Goal: Task Accomplishment & Management: Manage account settings

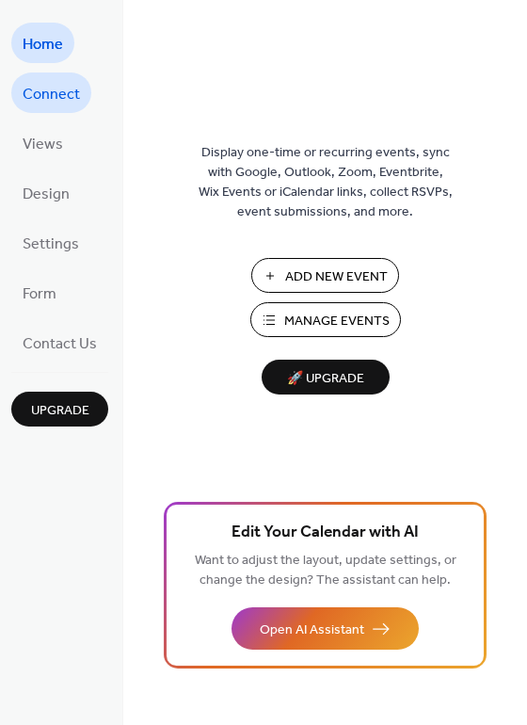
click at [60, 81] on span "Connect" at bounding box center [51, 94] width 57 height 29
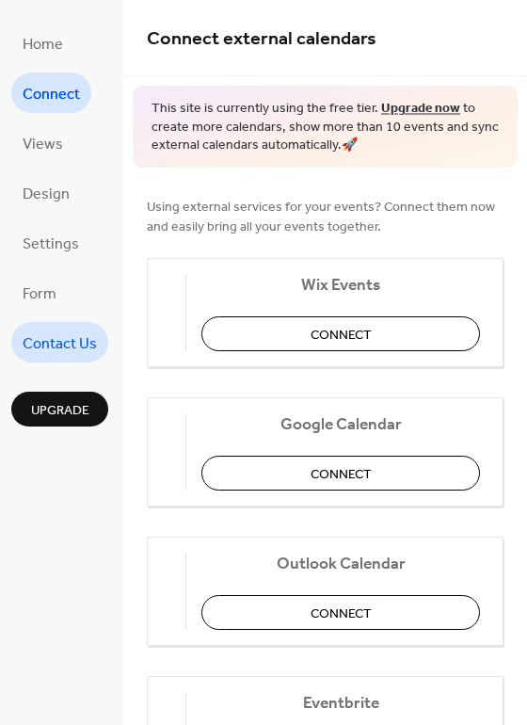
click at [82, 339] on span "Contact Us" at bounding box center [60, 343] width 74 height 29
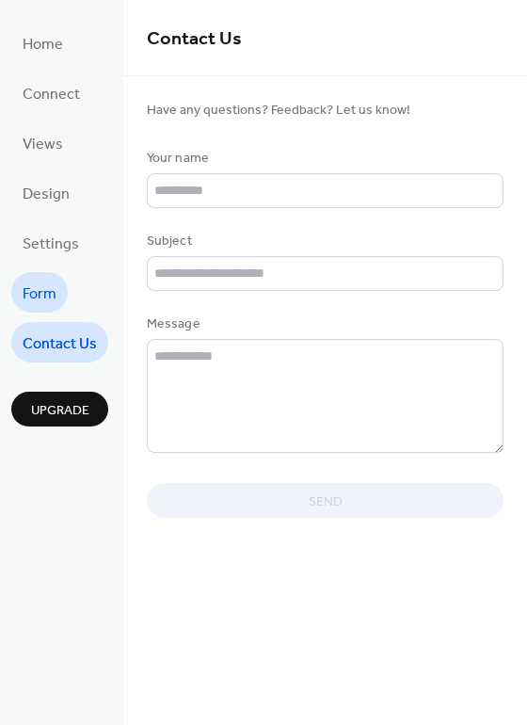
click at [40, 279] on span "Form" at bounding box center [40, 293] width 34 height 29
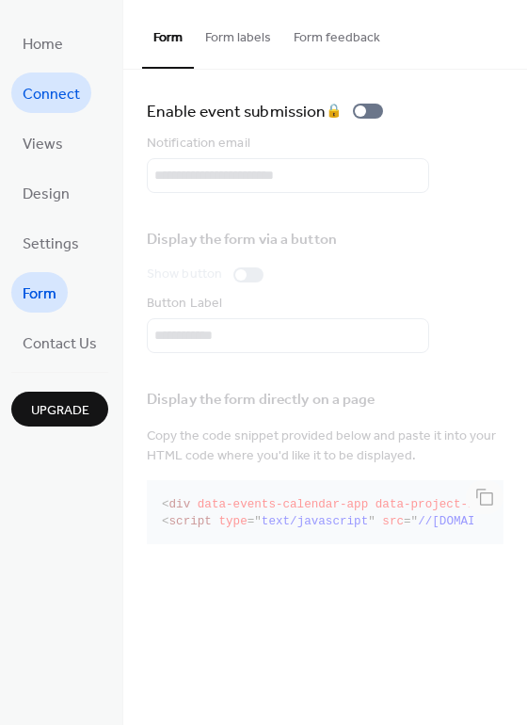
click at [53, 90] on span "Connect" at bounding box center [51, 94] width 57 height 29
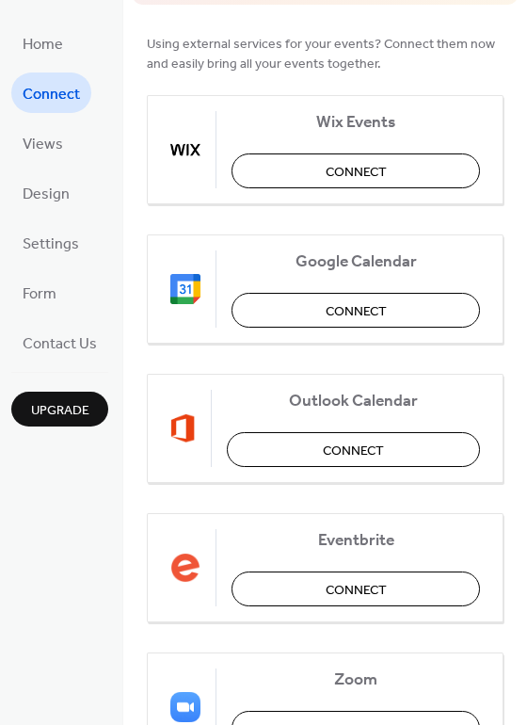
scroll to position [165, 0]
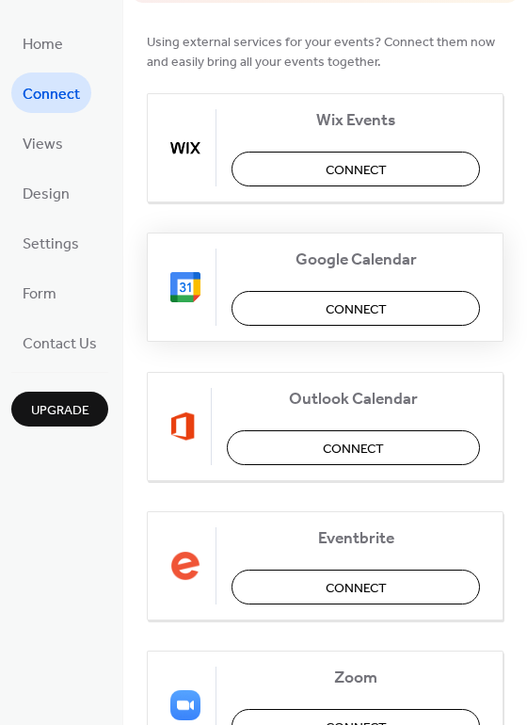
click at [313, 321] on button "Connect" at bounding box center [355, 308] width 248 height 35
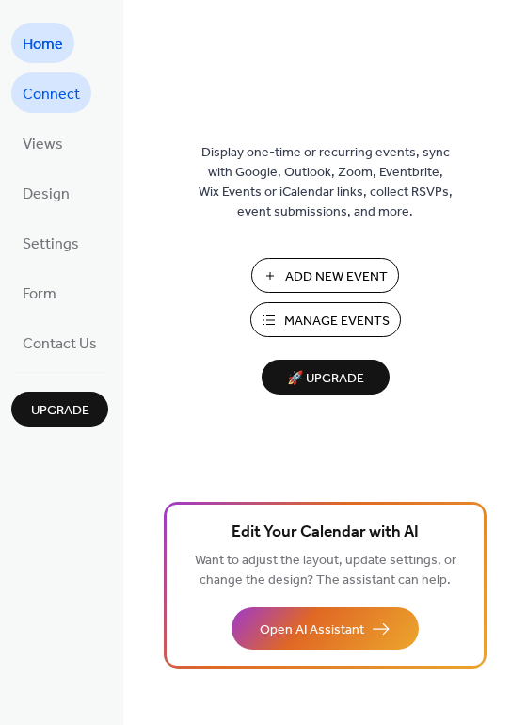
click at [80, 83] on link "Connect" at bounding box center [51, 92] width 80 height 40
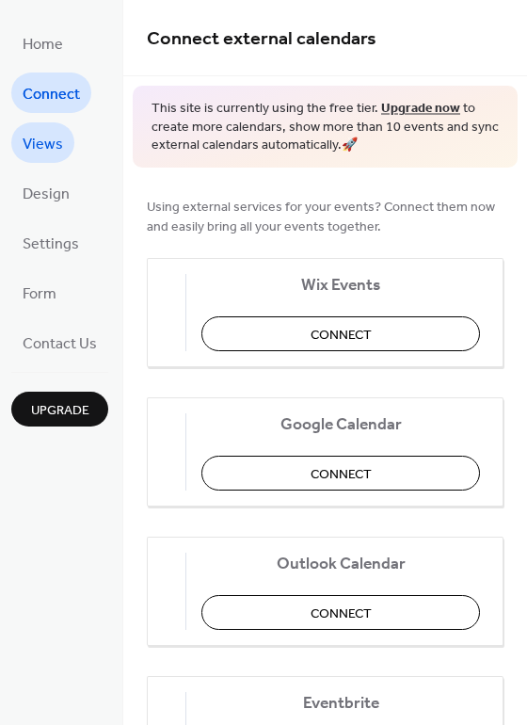
click at [55, 144] on span "Views" at bounding box center [43, 144] width 40 height 29
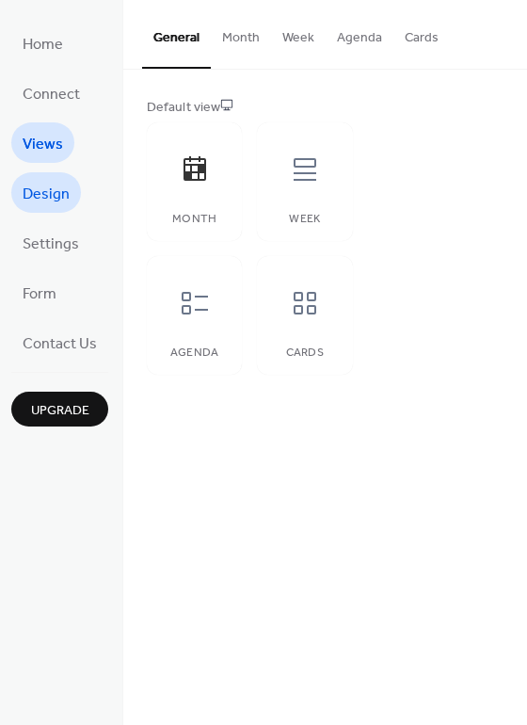
click at [52, 195] on span "Design" at bounding box center [46, 194] width 47 height 29
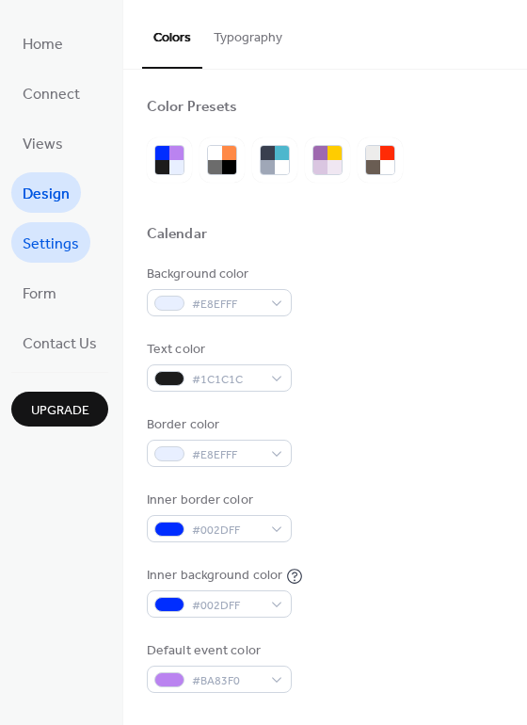
click at [43, 236] on span "Settings" at bounding box center [51, 244] width 56 height 29
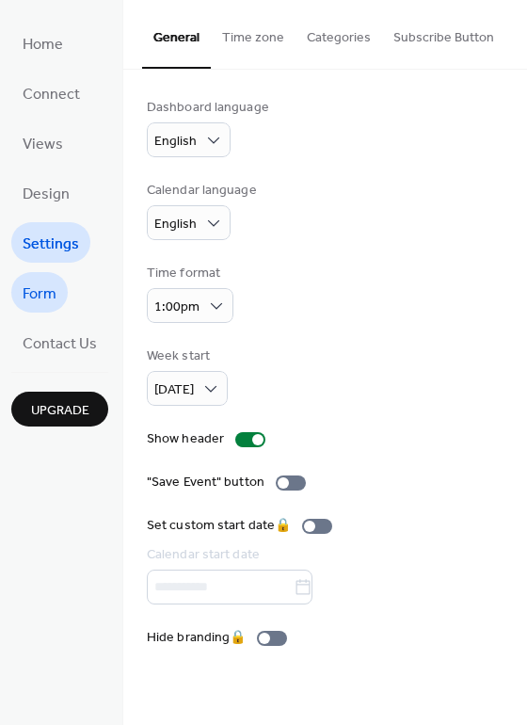
click at [49, 282] on span "Form" at bounding box center [40, 293] width 34 height 29
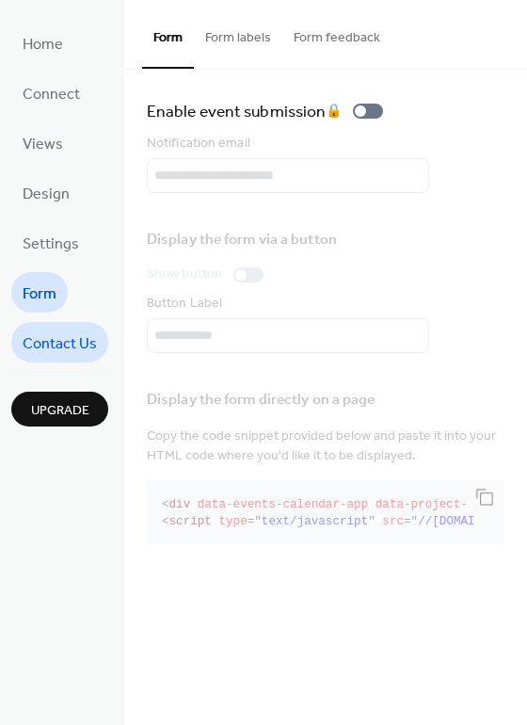
click at [49, 329] on span "Contact Us" at bounding box center [60, 343] width 74 height 29
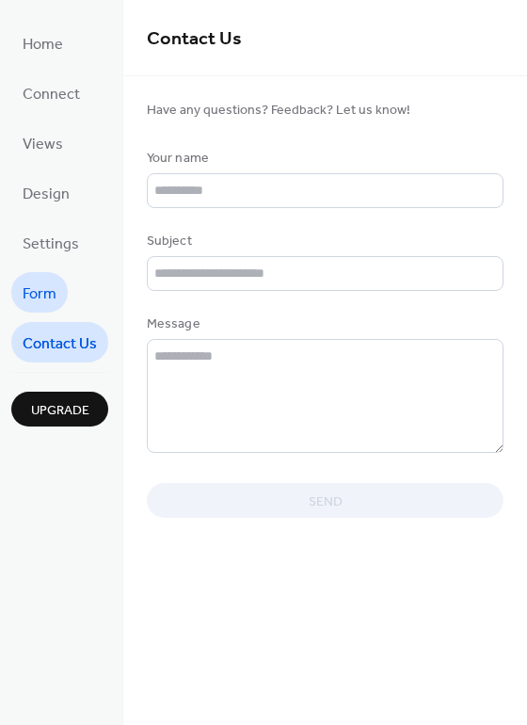
click at [52, 284] on span "Form" at bounding box center [40, 293] width 34 height 29
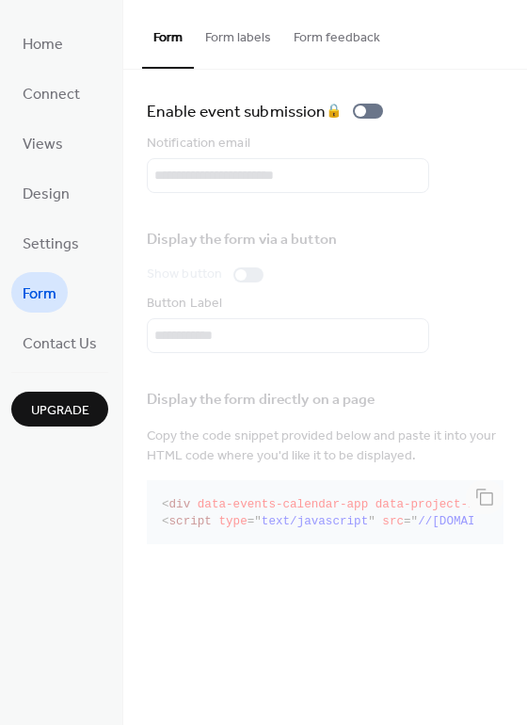
click at [241, 38] on button "Form labels" at bounding box center [238, 33] width 88 height 67
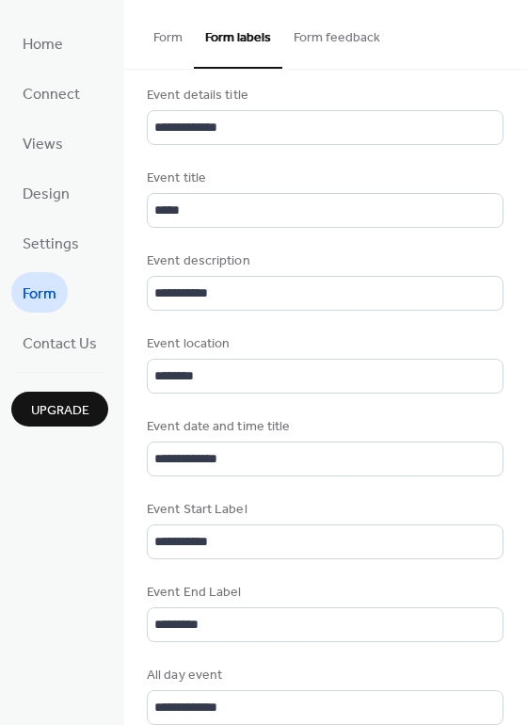
scroll to position [786, 0]
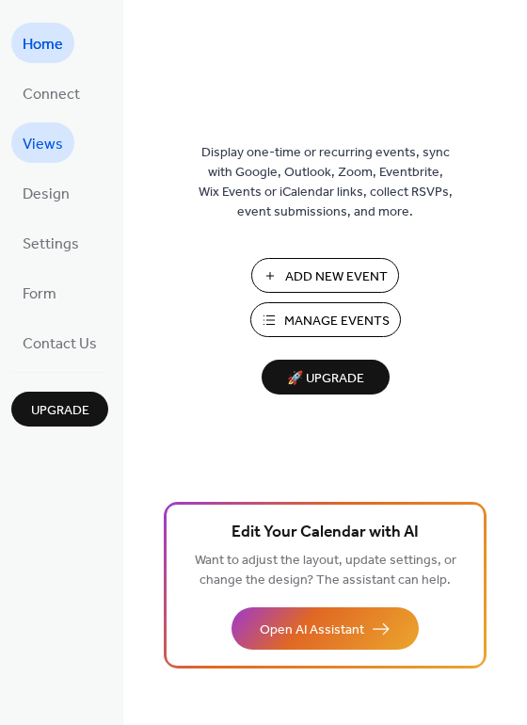
click at [50, 138] on span "Views" at bounding box center [43, 144] width 40 height 29
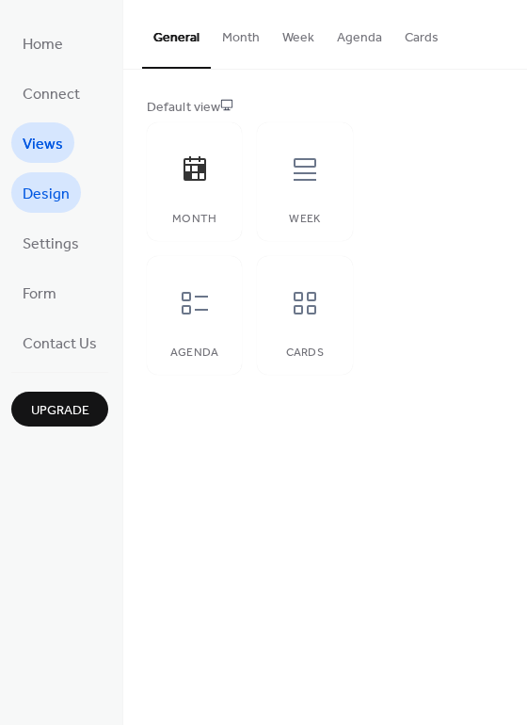
click at [53, 180] on span "Design" at bounding box center [46, 194] width 47 height 29
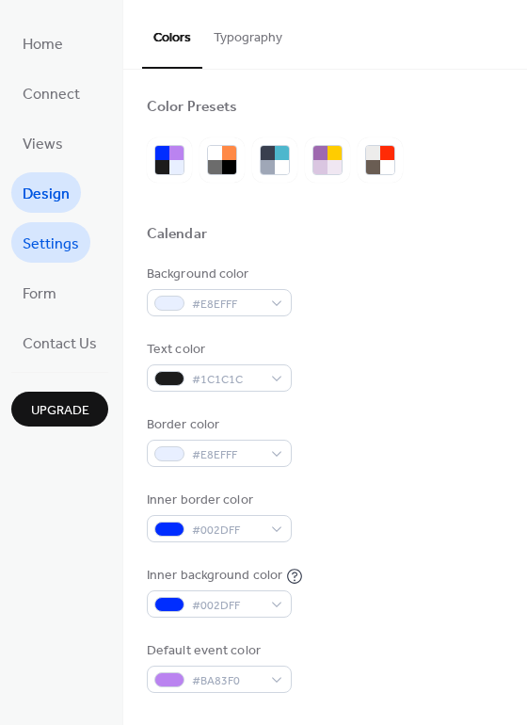
click at [19, 253] on link "Settings" at bounding box center [50, 242] width 79 height 40
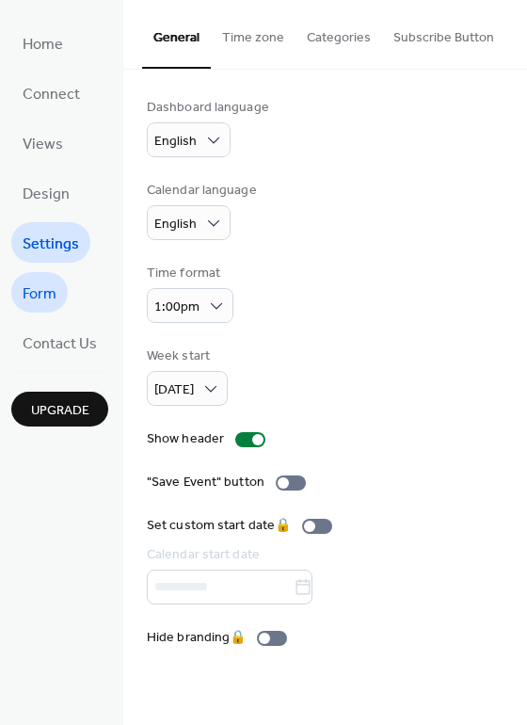
click at [31, 287] on span "Form" at bounding box center [40, 293] width 34 height 29
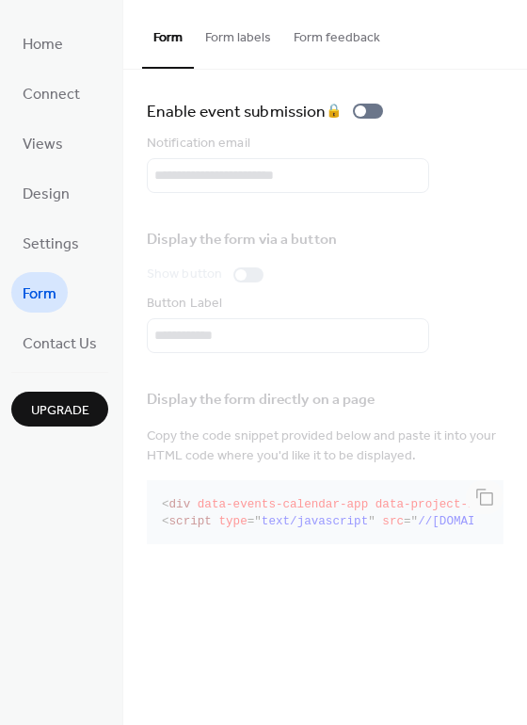
click at [229, 32] on button "Form labels" at bounding box center [238, 33] width 88 height 67
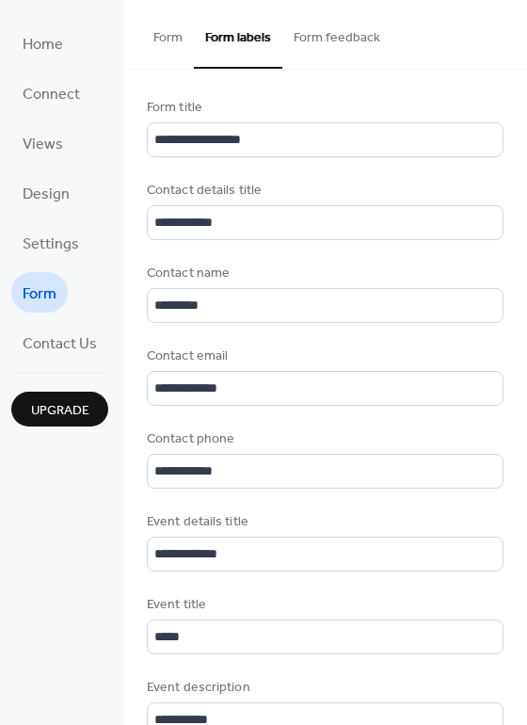
click at [317, 44] on button "Form feedback" at bounding box center [336, 33] width 109 height 67
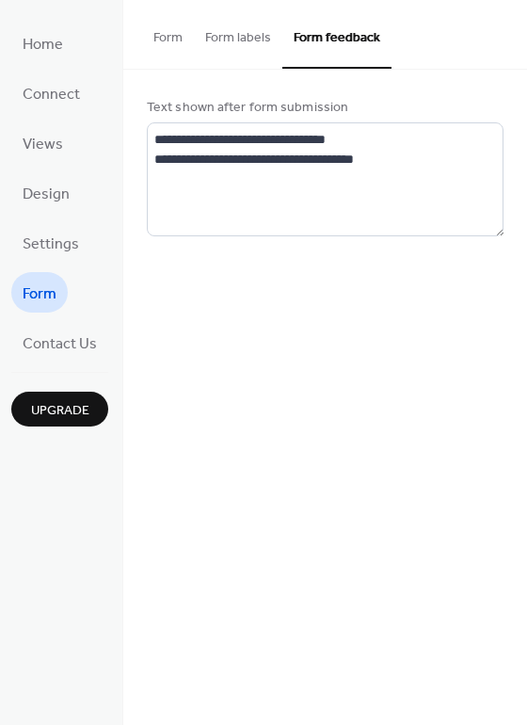
click at [250, 53] on button "Form labels" at bounding box center [238, 33] width 88 height 67
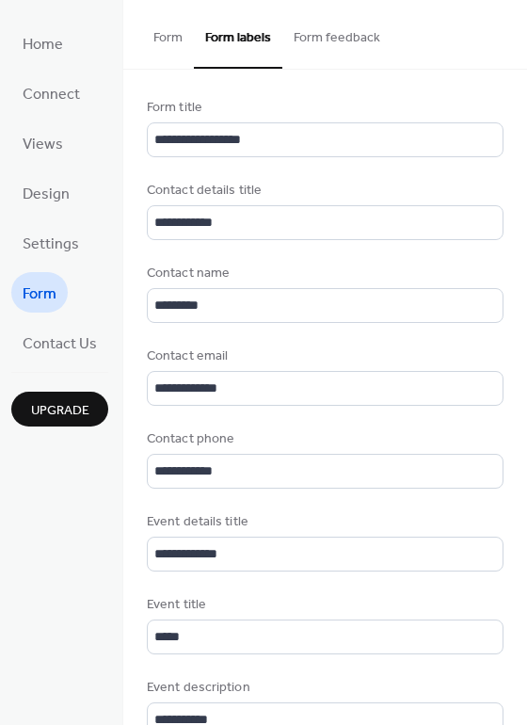
click at [179, 45] on button "Form" at bounding box center [168, 33] width 52 height 67
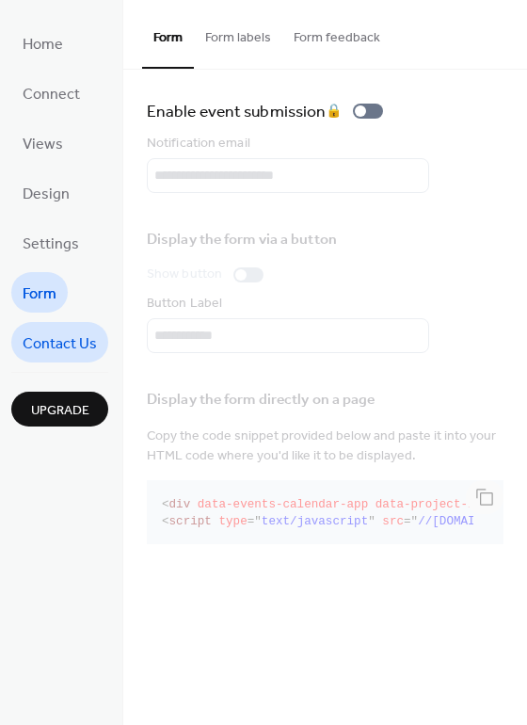
click at [66, 344] on span "Contact Us" at bounding box center [60, 343] width 74 height 29
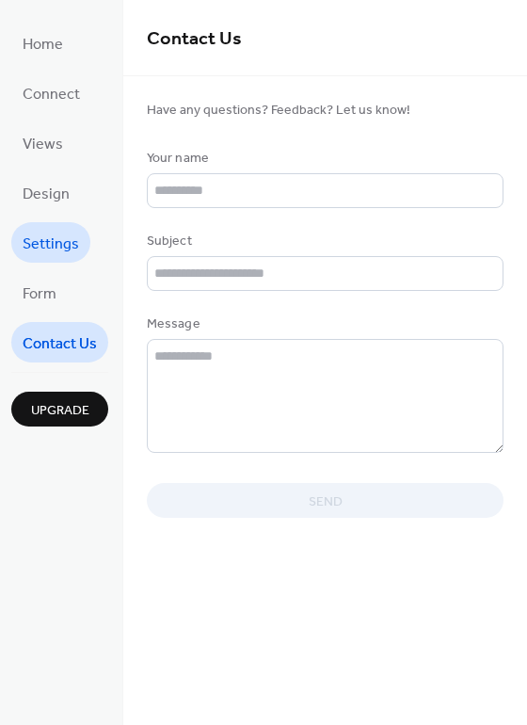
click at [62, 257] on link "Settings" at bounding box center [50, 242] width 79 height 40
